Goal: Task Accomplishment & Management: Manage account settings

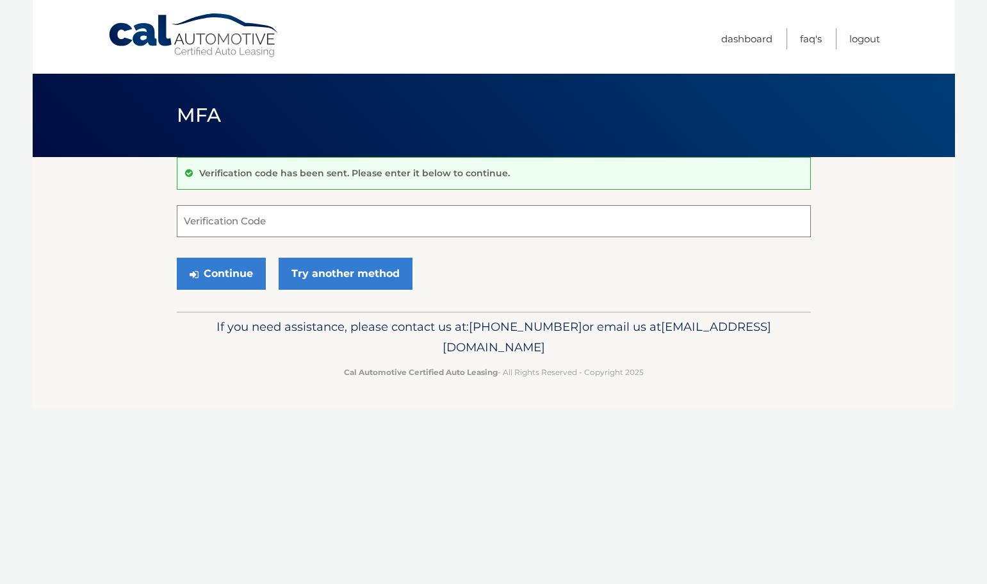
click at [199, 217] on input "Verification Code" at bounding box center [494, 221] width 634 height 32
click at [278, 224] on input "Verification Code" at bounding box center [494, 221] width 634 height 32
click at [918, 299] on section "Verification code has been sent. Please enter it below to continue. Verificatio…" at bounding box center [494, 234] width 922 height 154
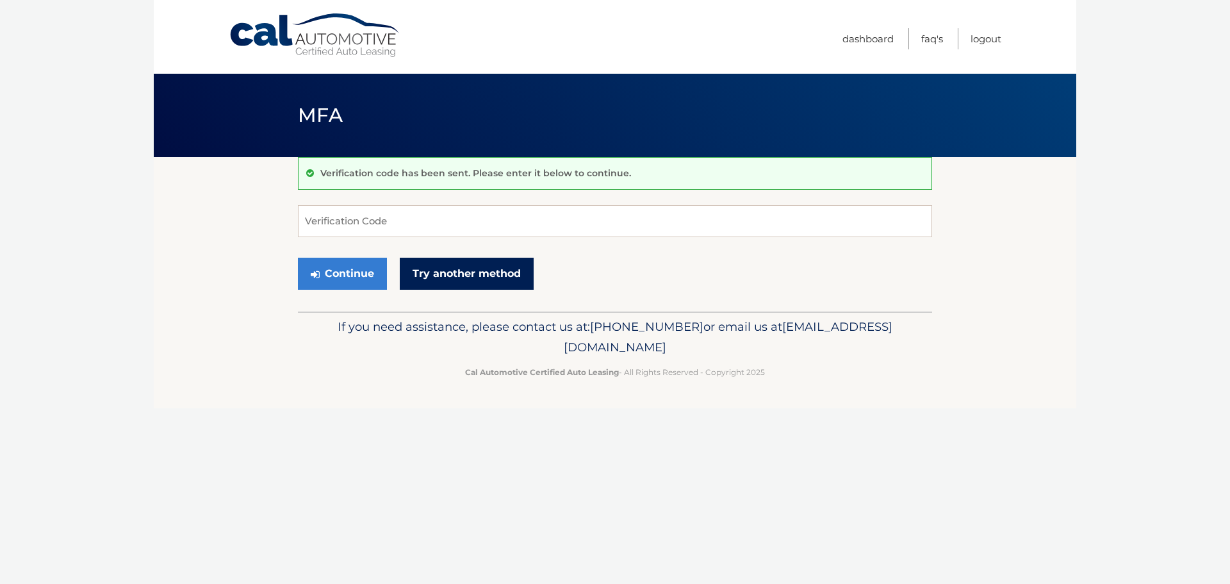
click at [459, 284] on link "Try another method" at bounding box center [467, 274] width 134 height 32
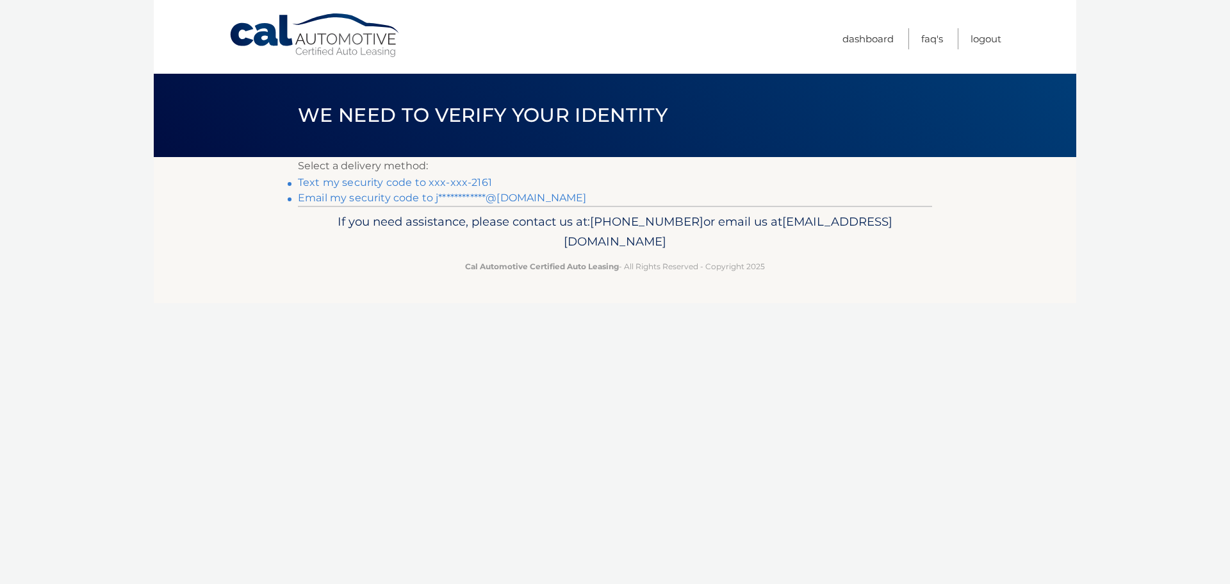
click at [389, 183] on link "Text my security code to xxx-xxx-2161" at bounding box center [395, 182] width 194 height 12
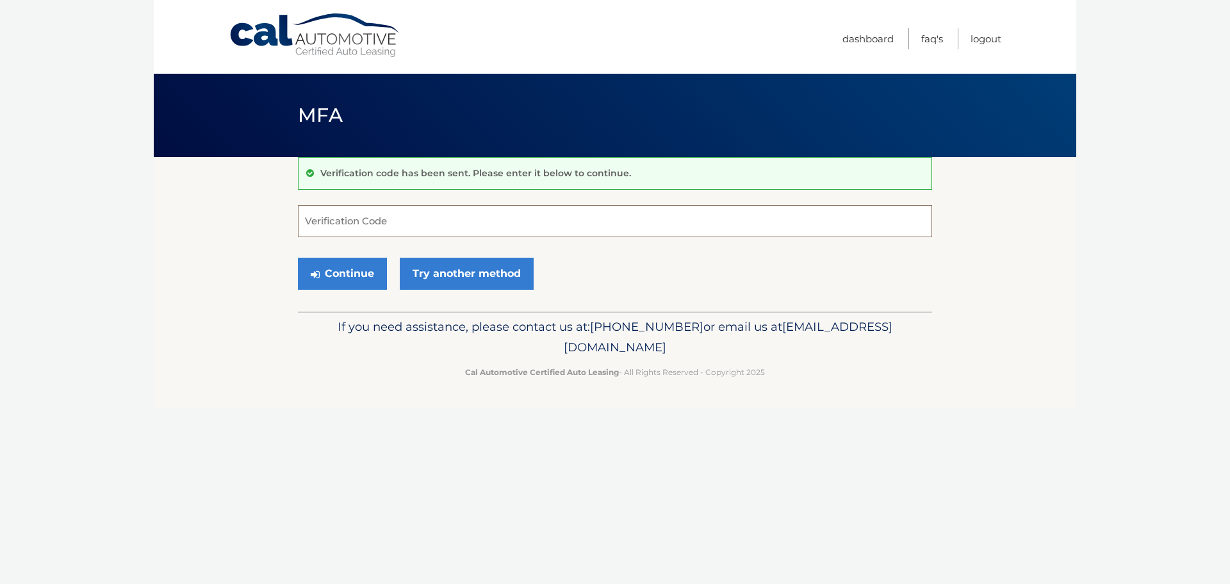
click at [349, 234] on input "Verification Code" at bounding box center [615, 221] width 634 height 32
type input "704255"
click at [367, 273] on button "Continue" at bounding box center [342, 274] width 89 height 32
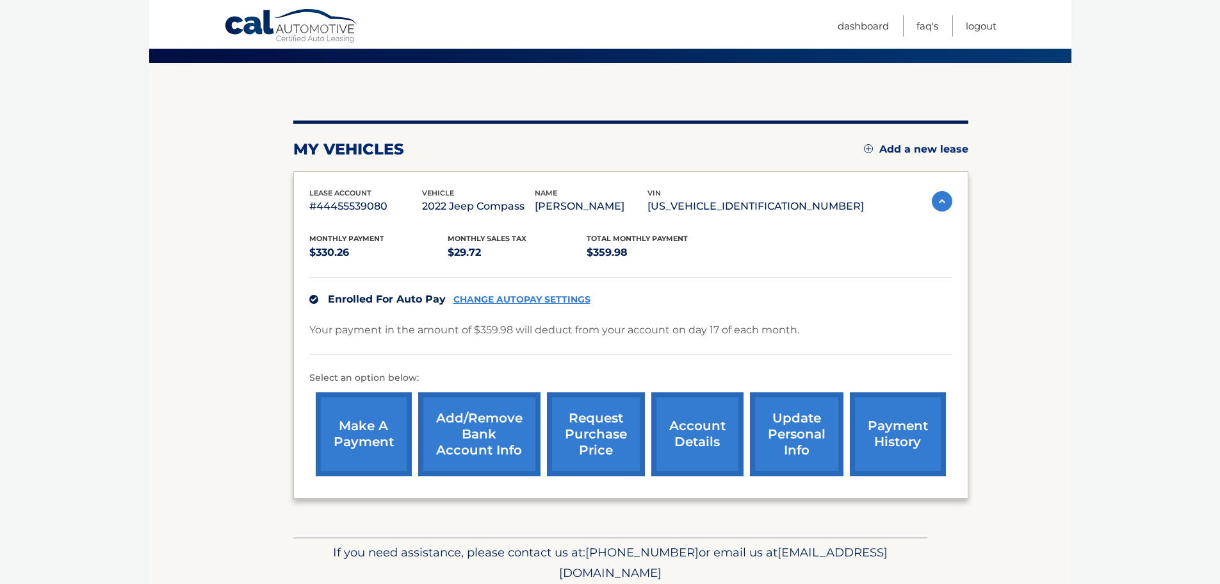
scroll to position [144, 0]
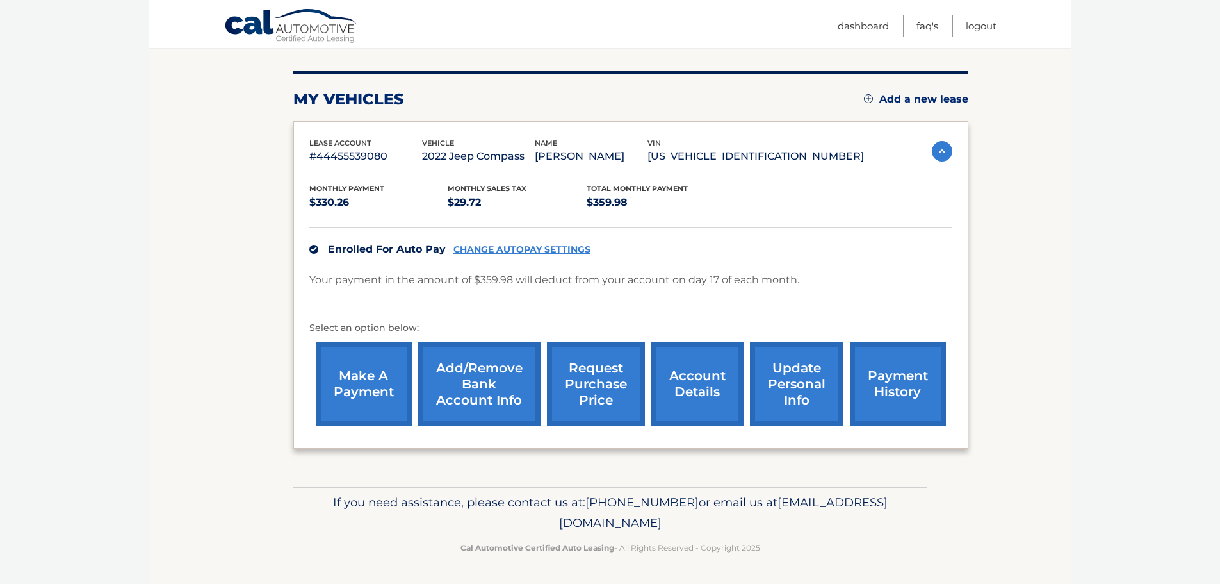
click at [706, 397] on link "account details" at bounding box center [697, 384] width 92 height 84
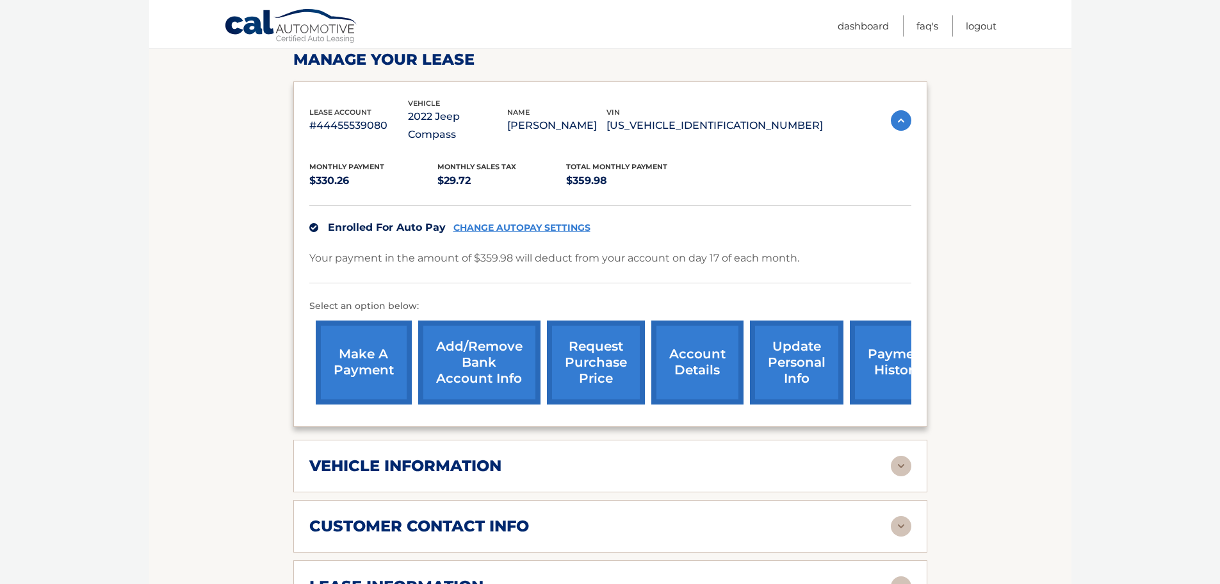
scroll to position [192, 0]
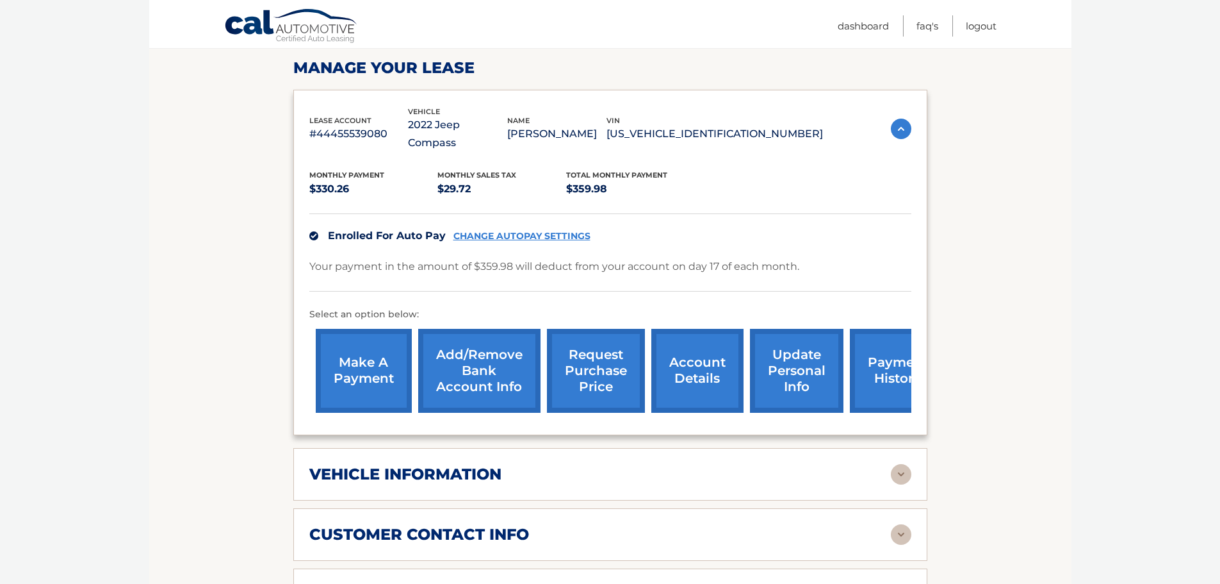
click at [685, 384] on link "account details" at bounding box center [697, 371] width 92 height 84
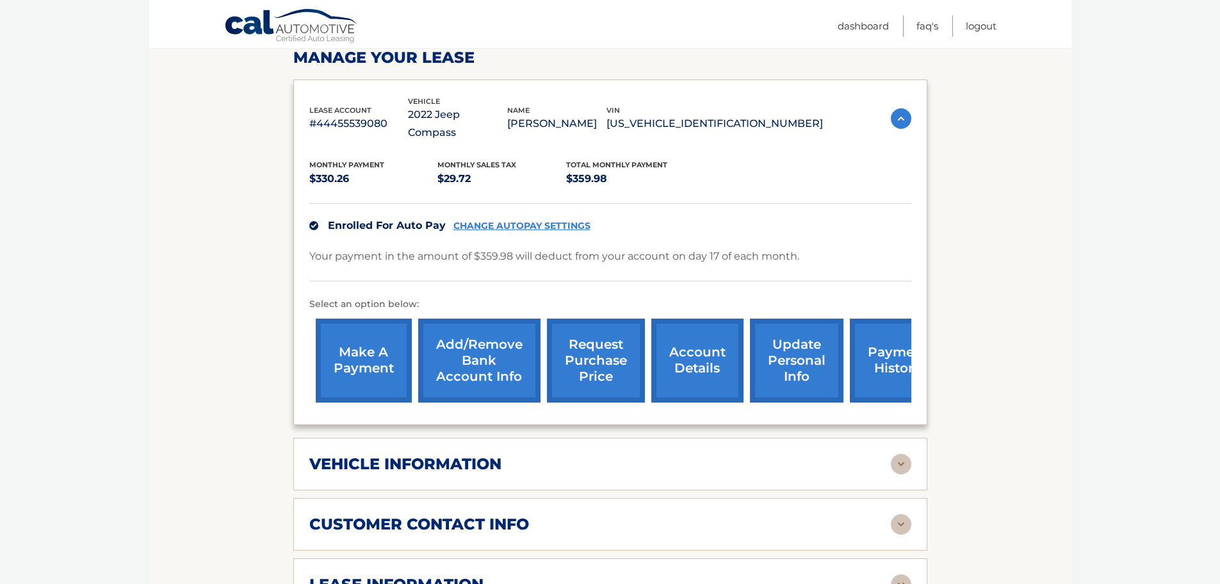
scroll to position [192, 0]
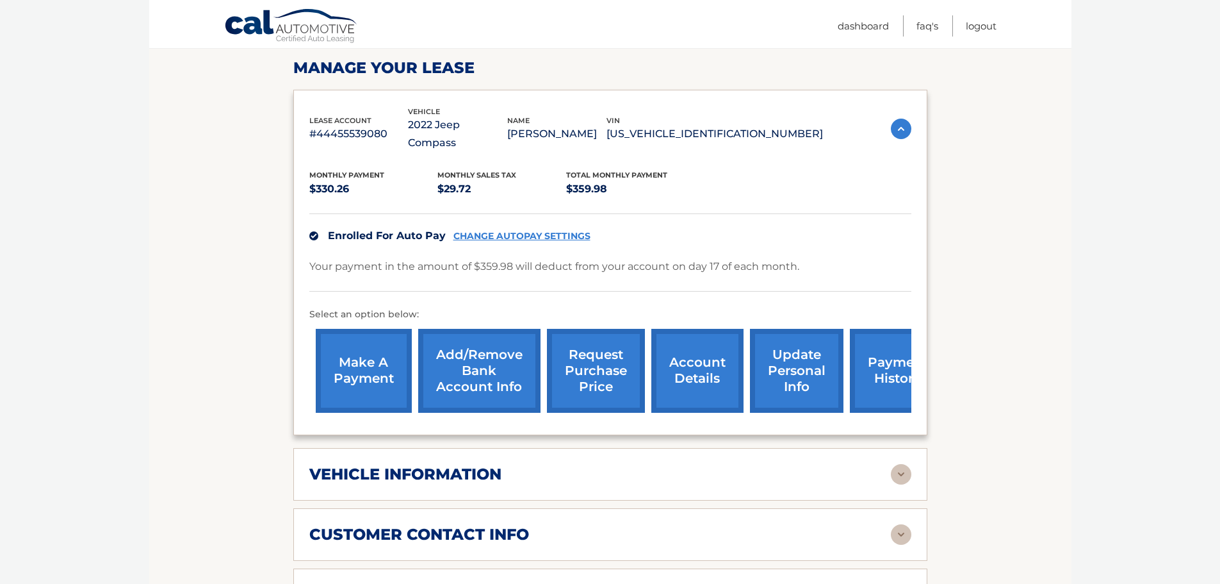
click at [354, 349] on link "make a payment" at bounding box center [364, 371] width 96 height 84
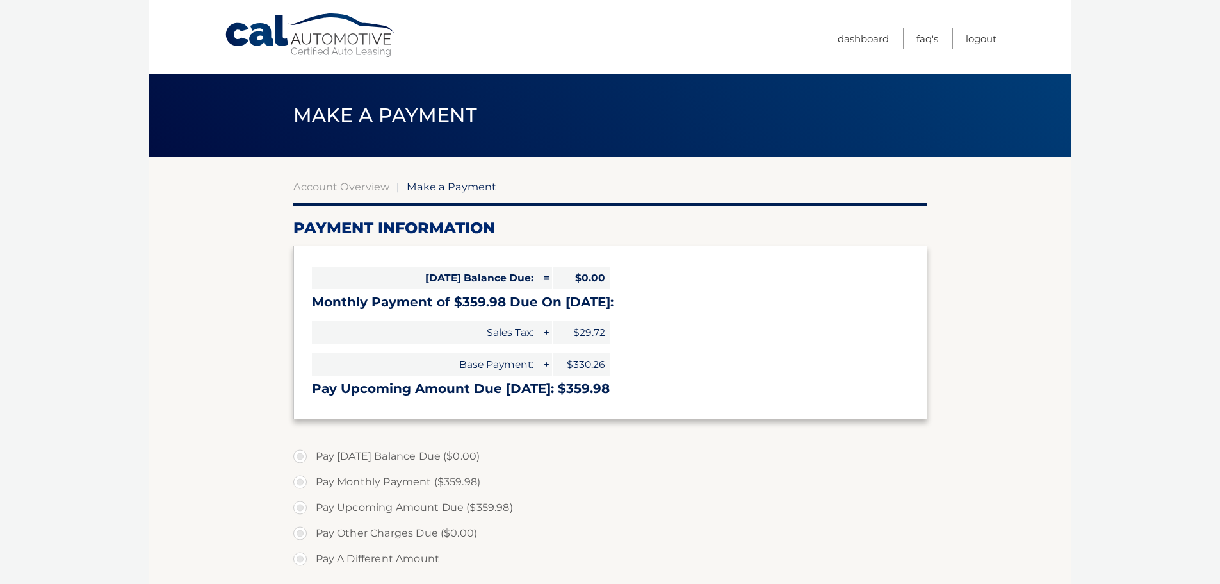
select select "ODU4ODZjMGMtYjFmNS00NWU1LTljNTMtYTdmMmM0ZjZkZTY1"
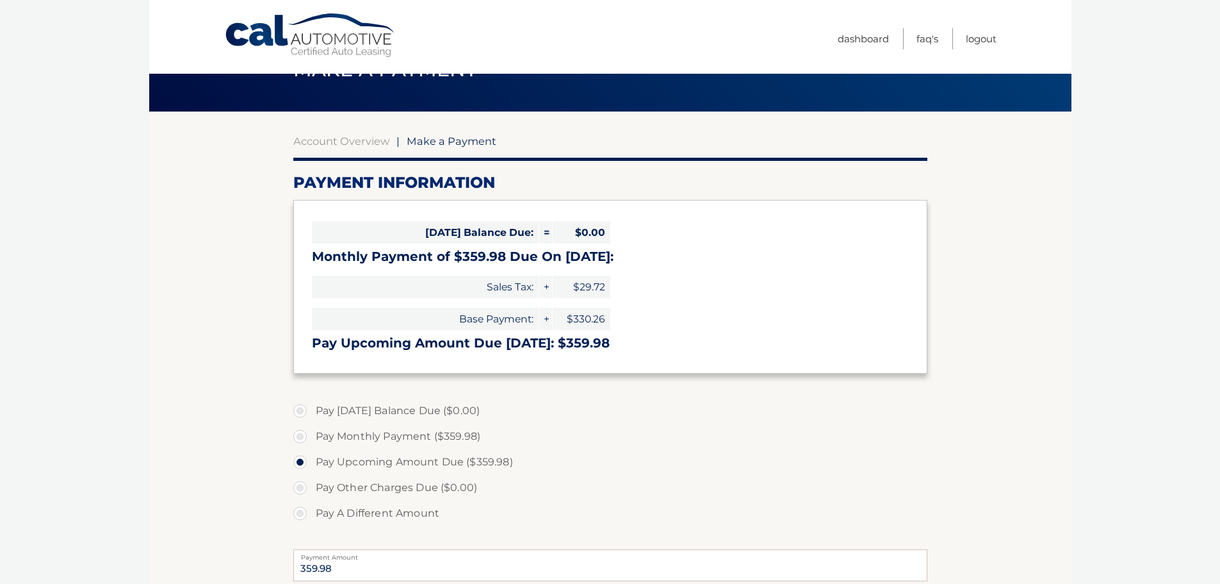
scroll to position [140, 0]
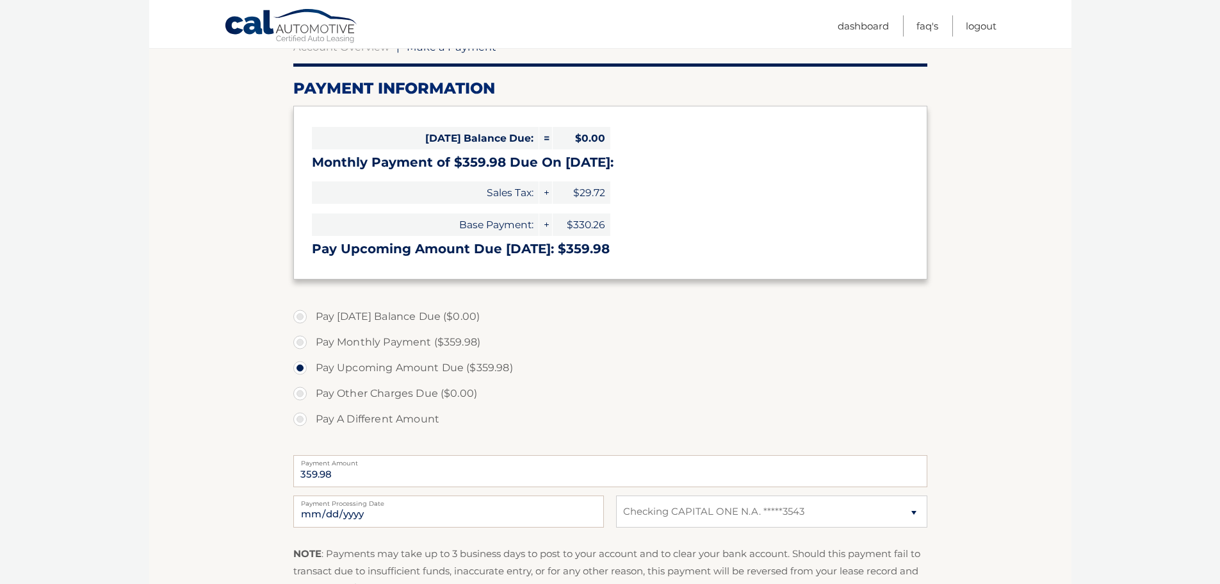
click at [305, 409] on label "Pay A Different Amount" at bounding box center [610, 419] width 634 height 26
click at [305, 409] on input "Pay A Different Amount" at bounding box center [305, 416] width 13 height 20
radio input "true"
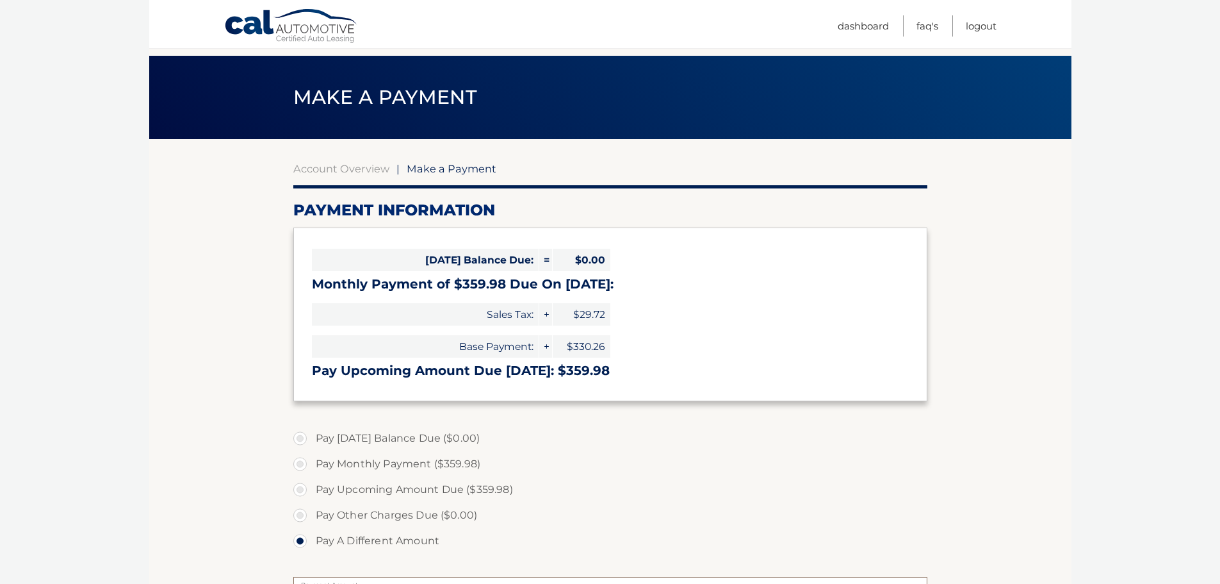
scroll to position [0, 0]
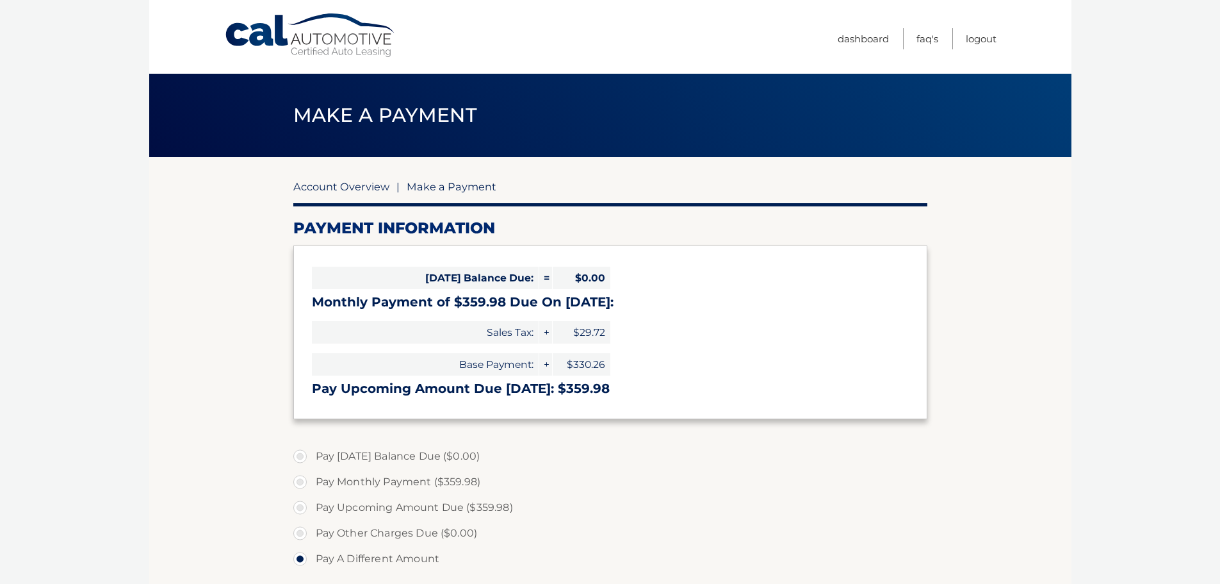
click at [318, 190] on link "Account Overview" at bounding box center [341, 186] width 96 height 13
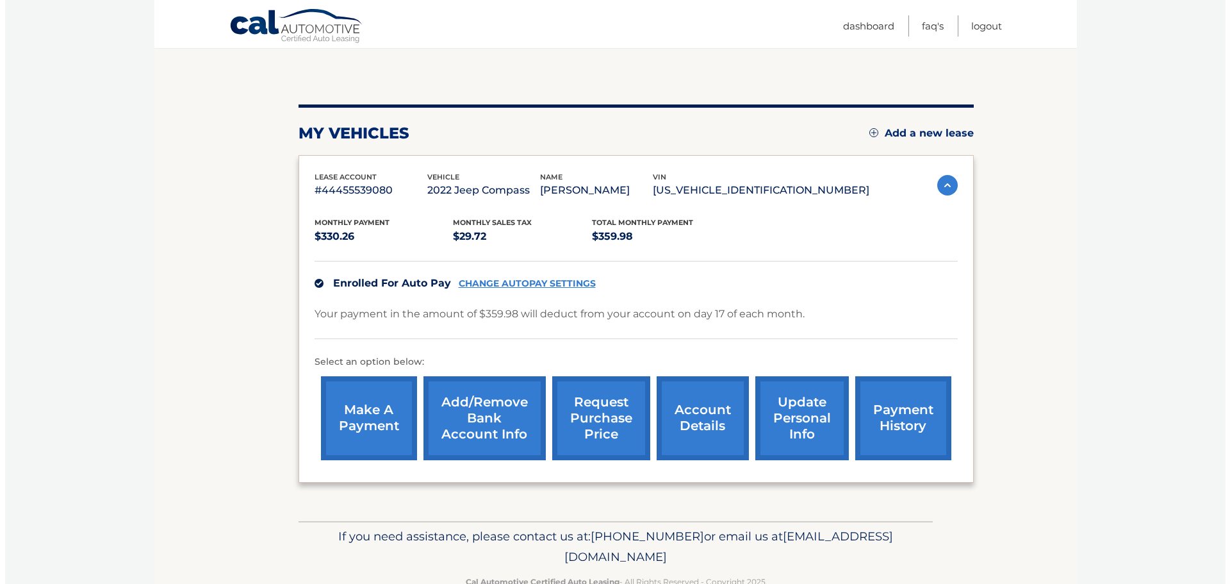
scroll to position [128, 0]
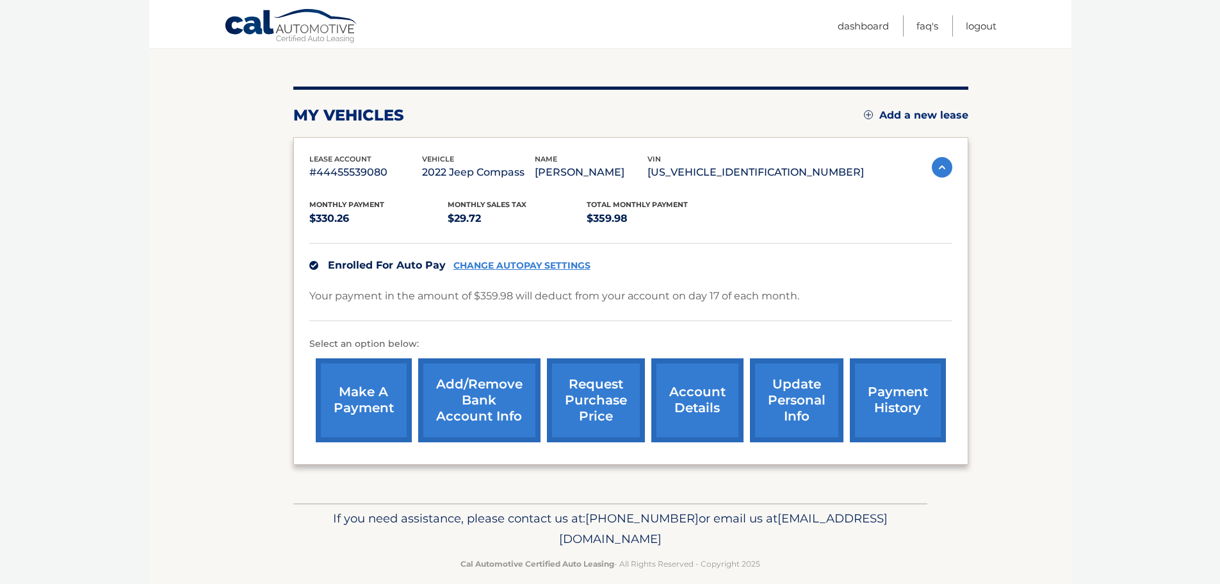
click at [588, 400] on link "request purchase price" at bounding box center [596, 400] width 98 height 84
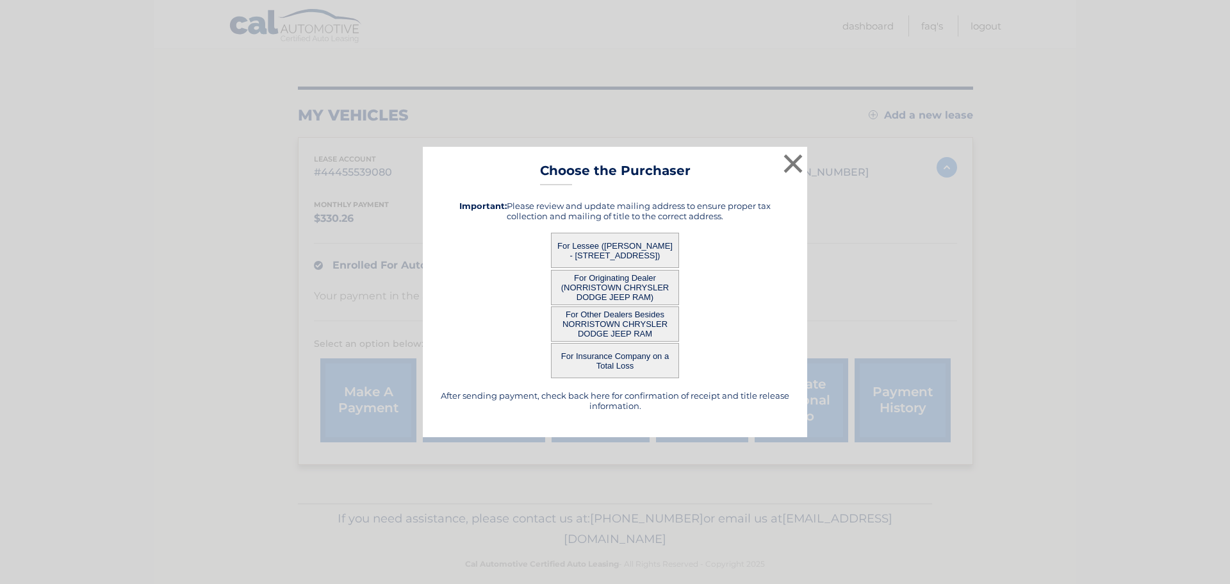
click at [587, 240] on button "For Lessee ([PERSON_NAME] - [STREET_ADDRESS])" at bounding box center [615, 250] width 128 height 35
click at [596, 249] on button "For Lessee ([PERSON_NAME] - [STREET_ADDRESS])" at bounding box center [615, 250] width 128 height 35
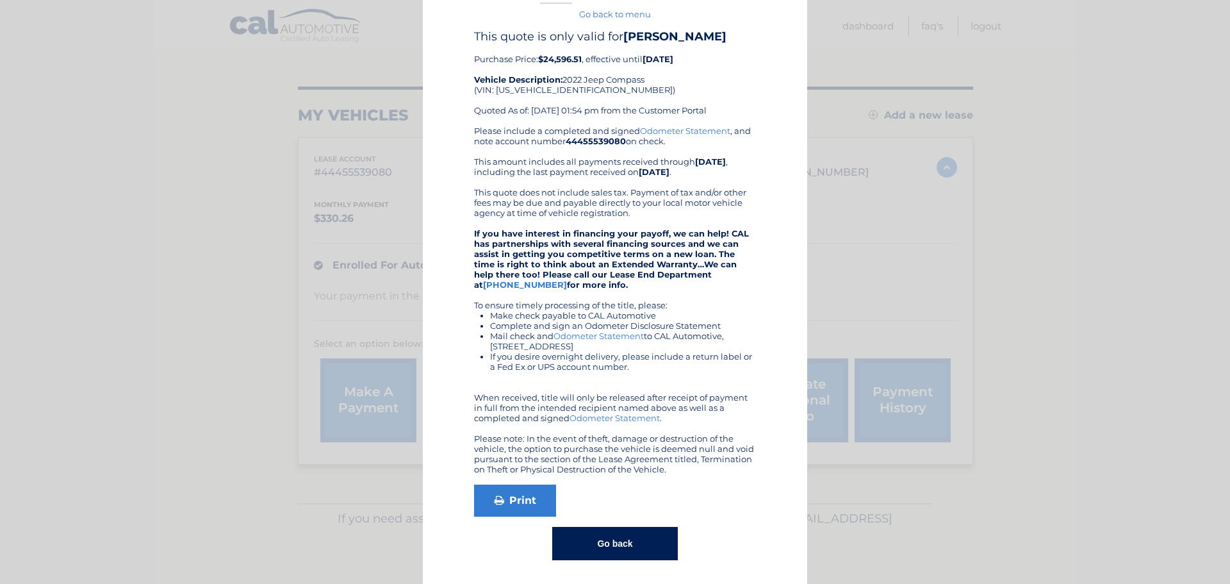
scroll to position [37, 0]
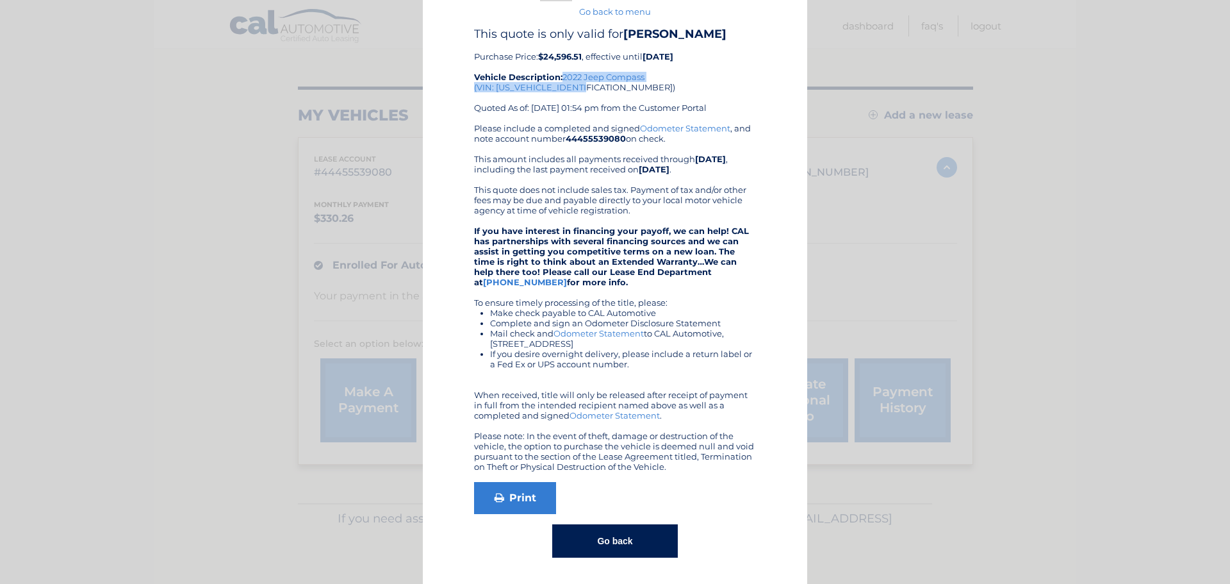
drag, startPoint x: 766, startPoint y: 80, endPoint x: 774, endPoint y: 103, distance: 24.5
click at [767, 84] on div "This quote is only valid for [PERSON_NAME] Purchase Price: $24,596.51 , effecti…" at bounding box center [615, 292] width 352 height 530
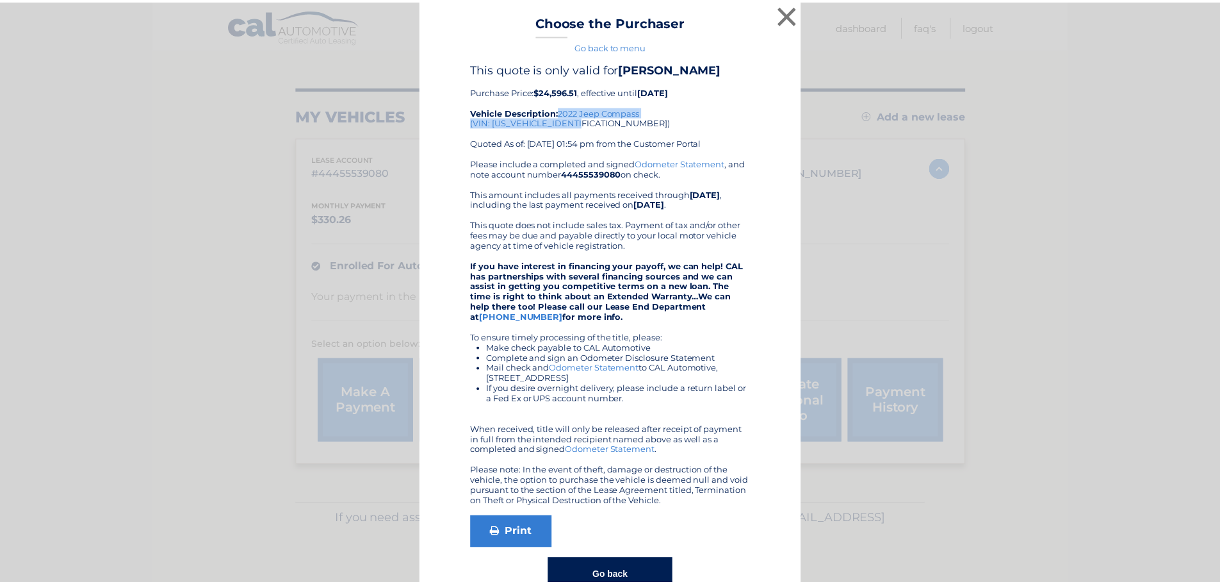
scroll to position [0, 0]
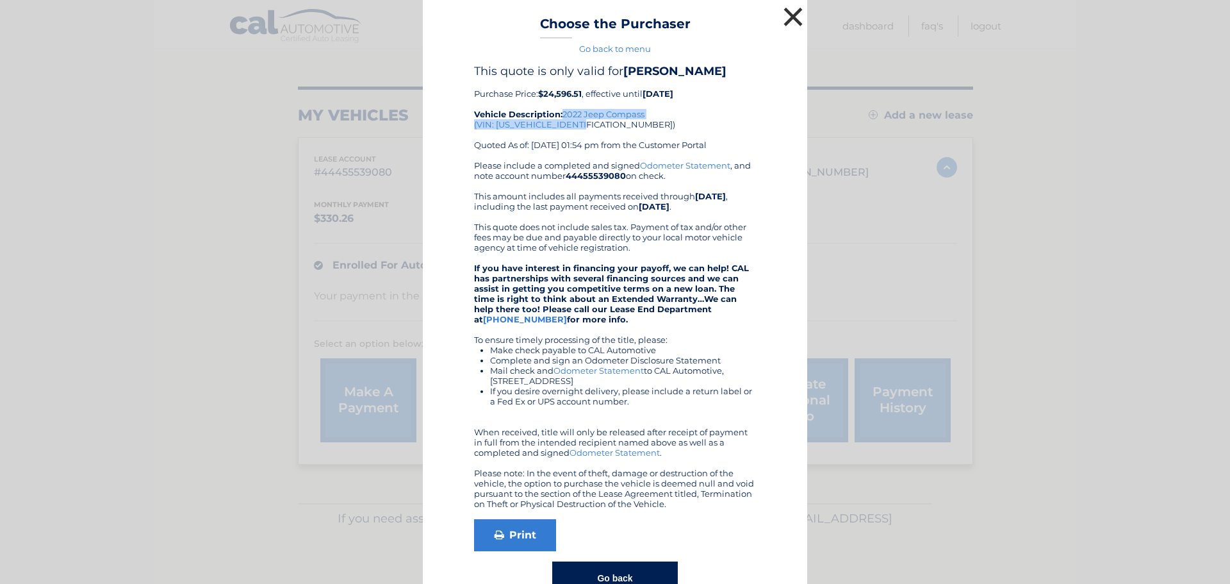
click at [783, 7] on button "×" at bounding box center [793, 17] width 26 height 26
